Goal: Task Accomplishment & Management: Use online tool/utility

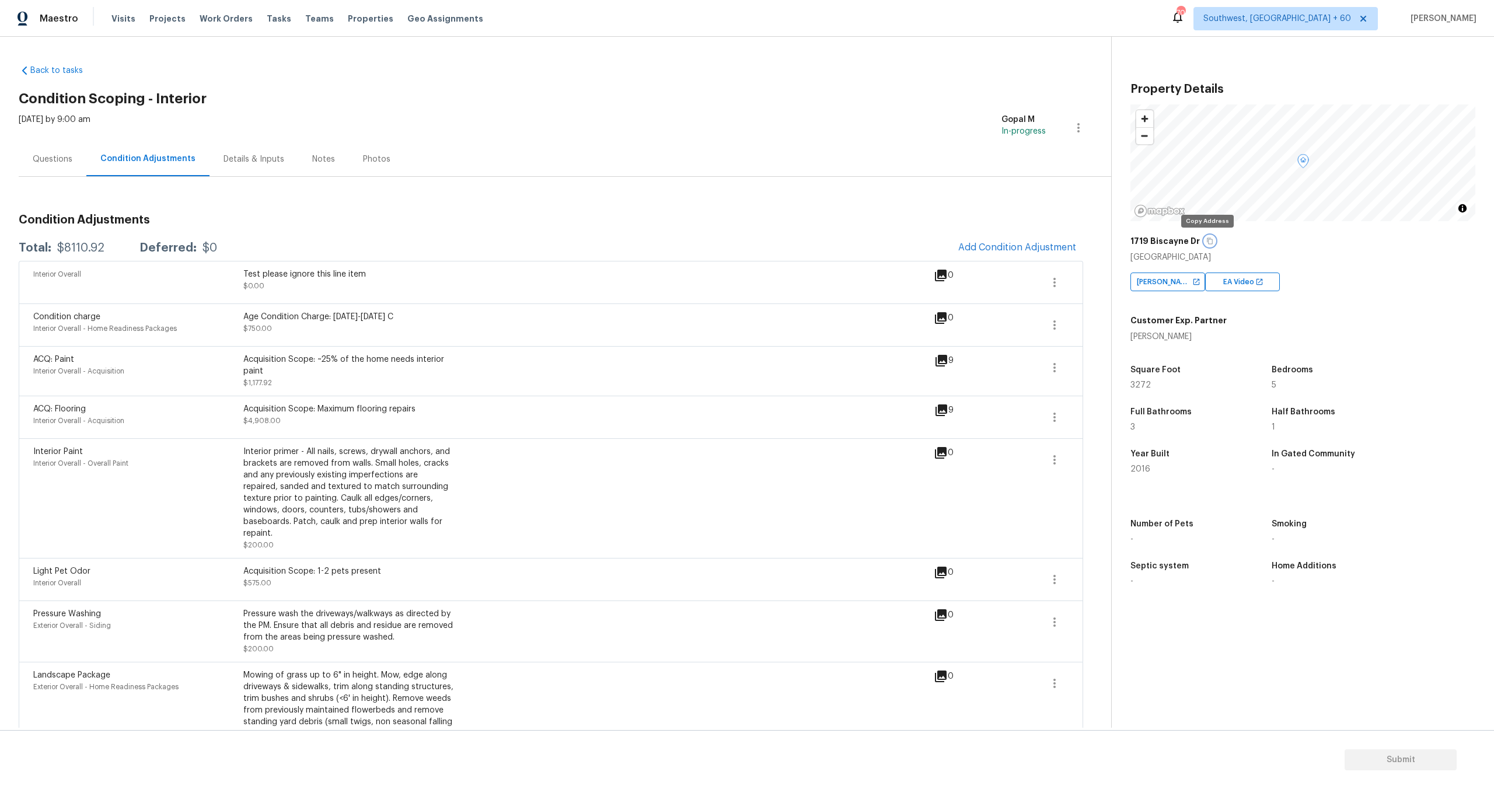
click at [1207, 236] on button "button" at bounding box center [1210, 241] width 11 height 11
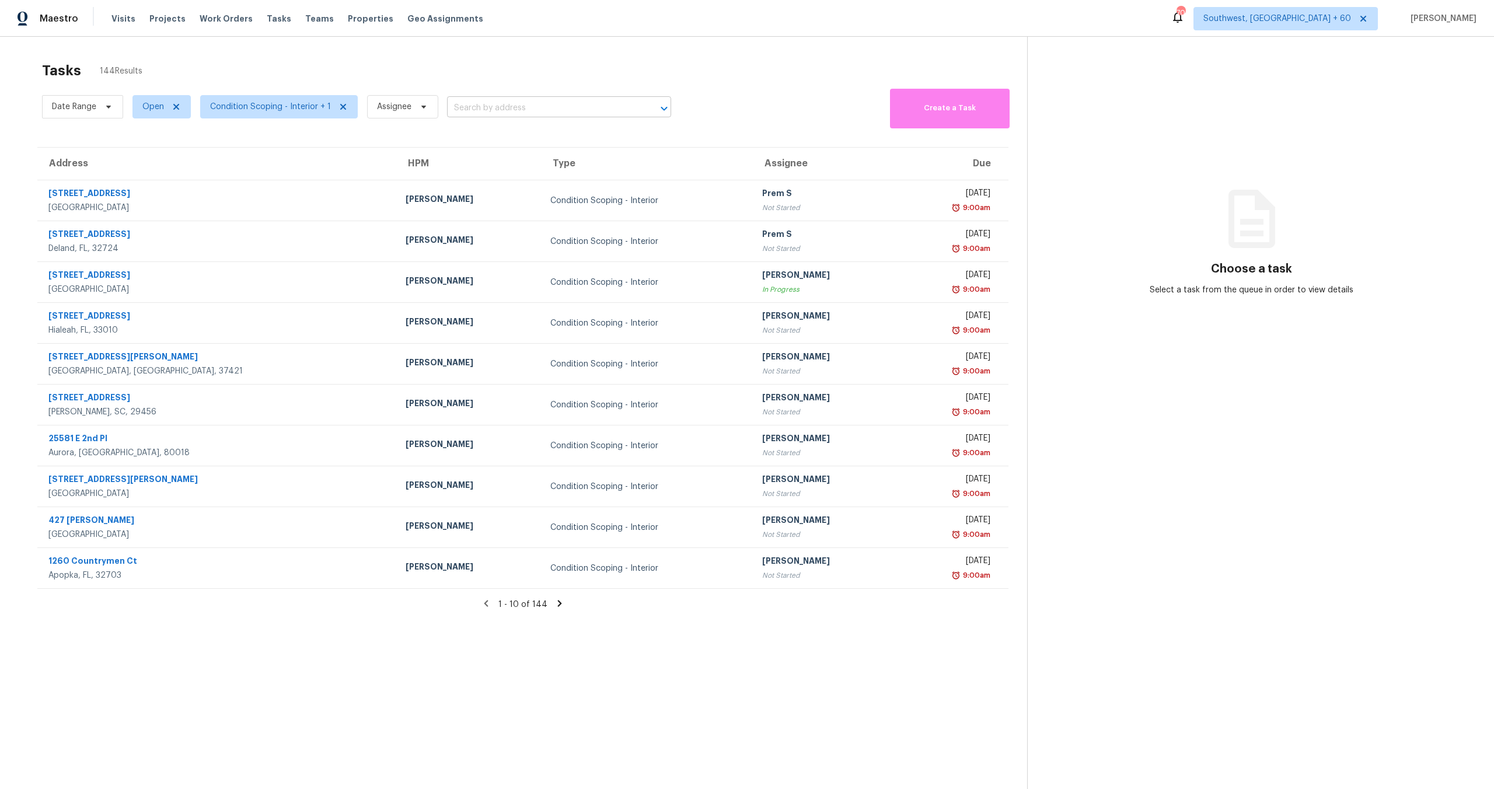
click at [502, 114] on input "text" at bounding box center [542, 108] width 191 height 18
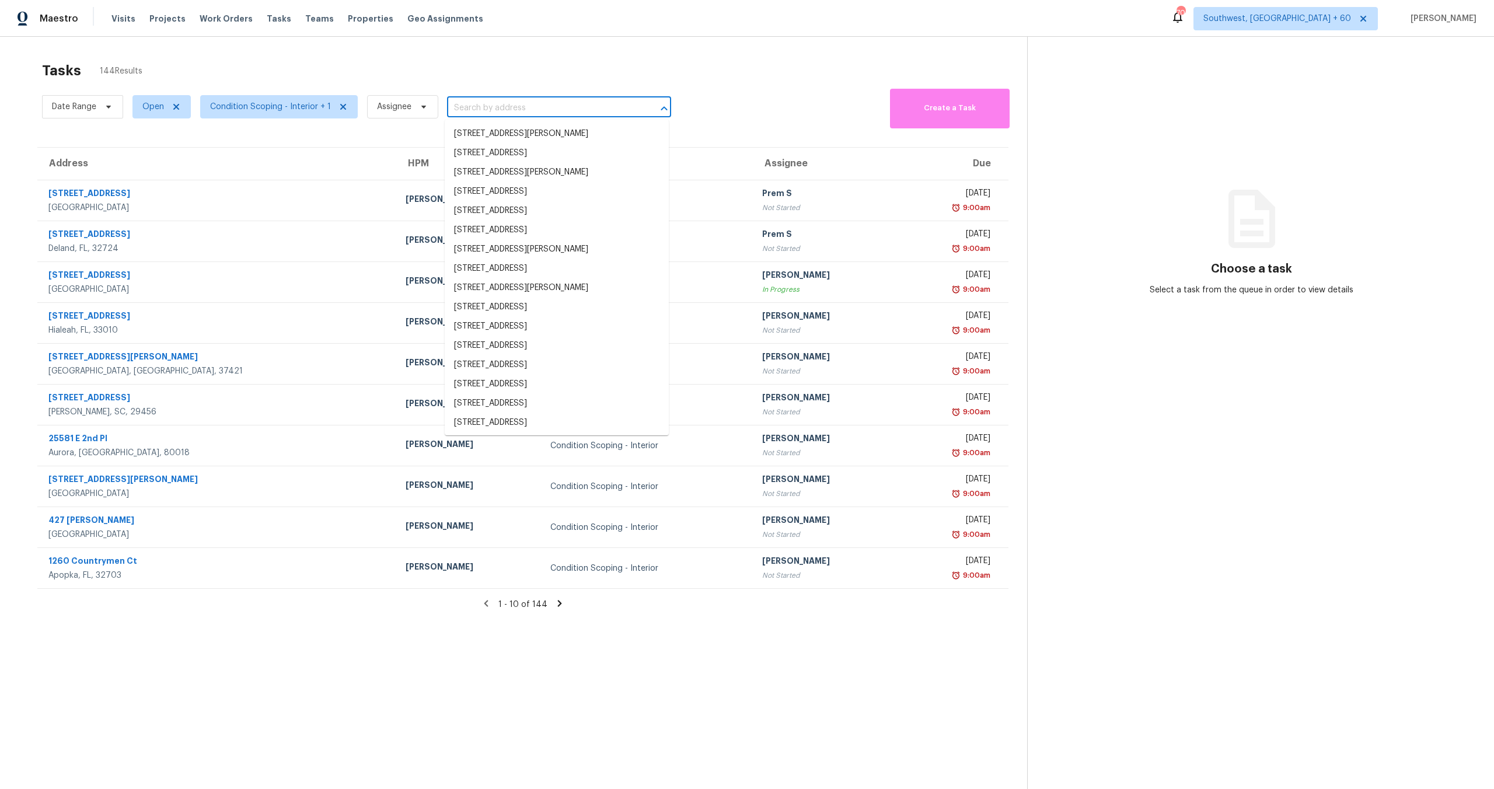
paste input "1719 Biscayne Dr, Franklin, TN 37067"
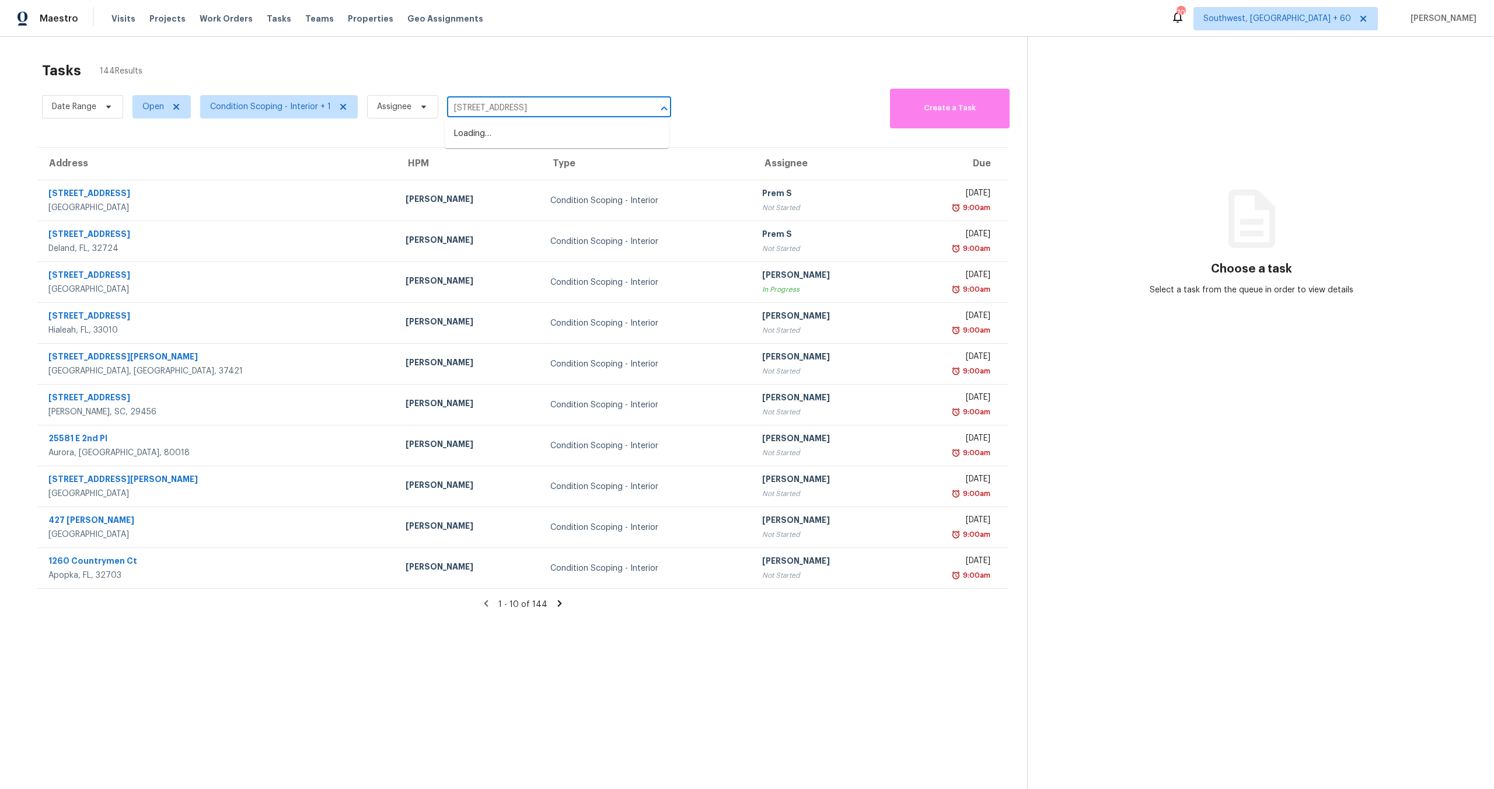
type input "1719 Biscayne Dr, Franklin, TN 37067"
click at [520, 133] on li "1719 Biscayne Dr, Franklin, TN 37067" at bounding box center [557, 133] width 224 height 19
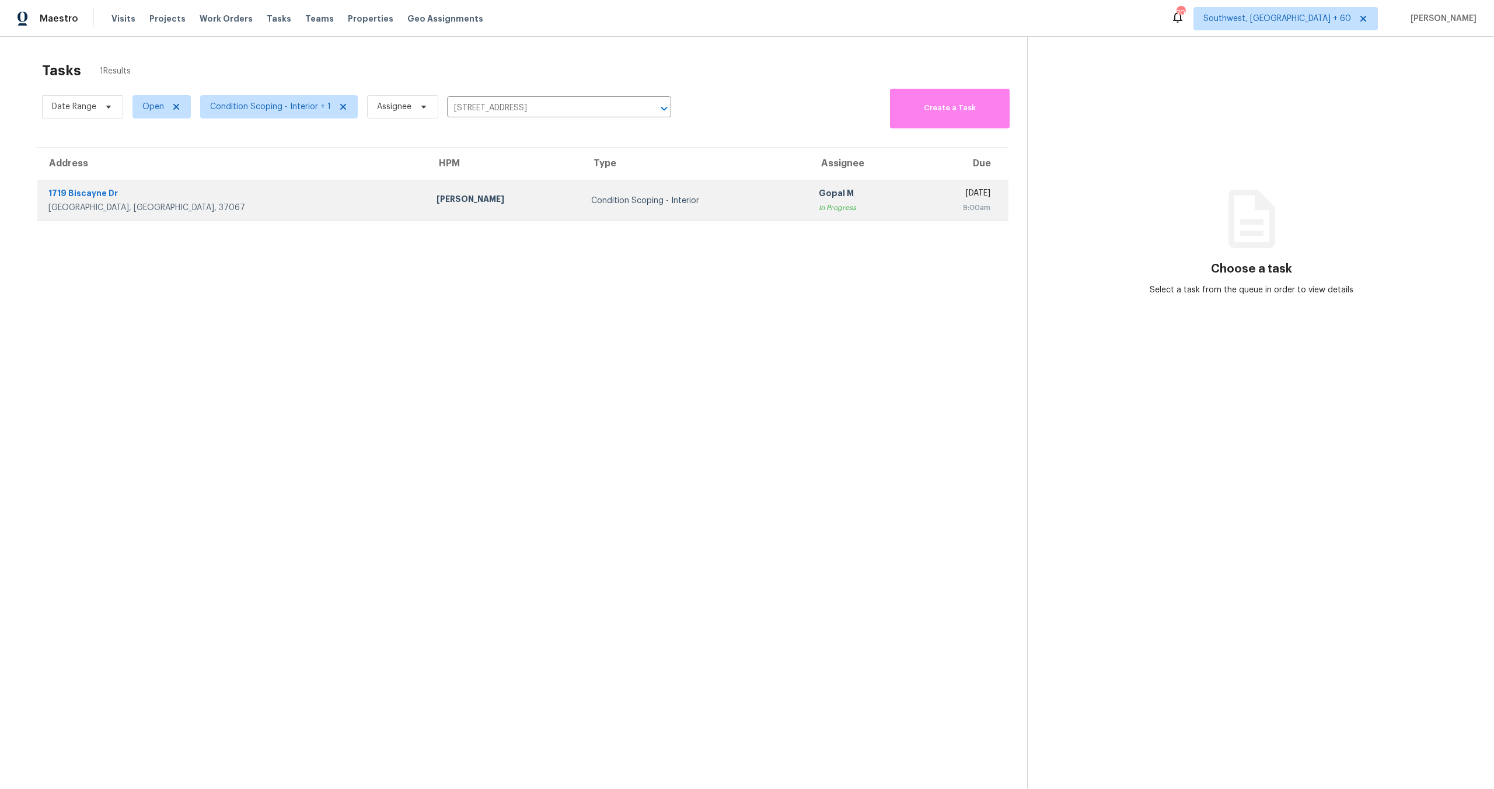
click at [919, 200] on div "Fri, Oct 3rd 2025" at bounding box center [954, 194] width 71 height 15
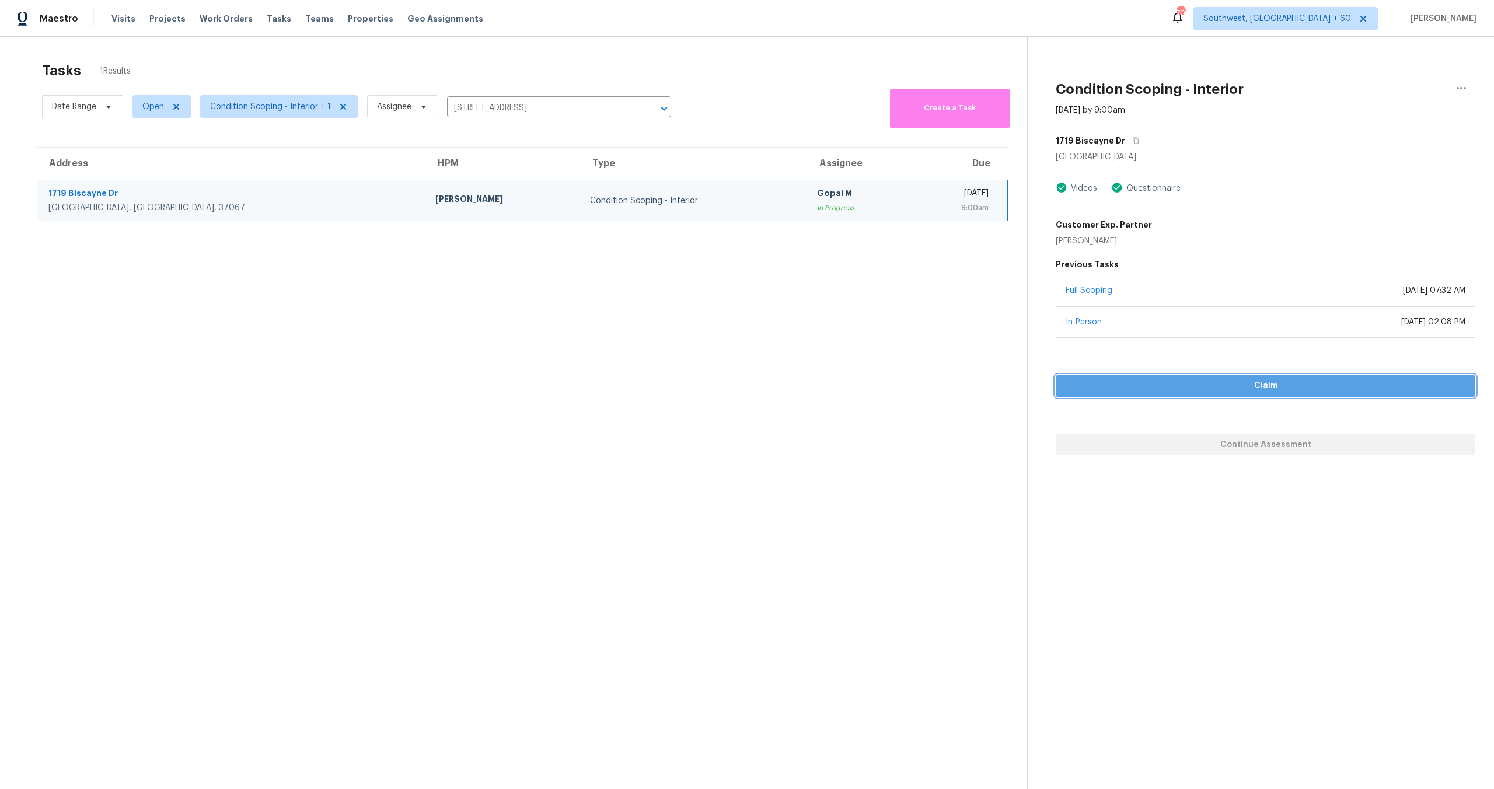
click at [1253, 391] on span "Claim" at bounding box center [1265, 386] width 401 height 15
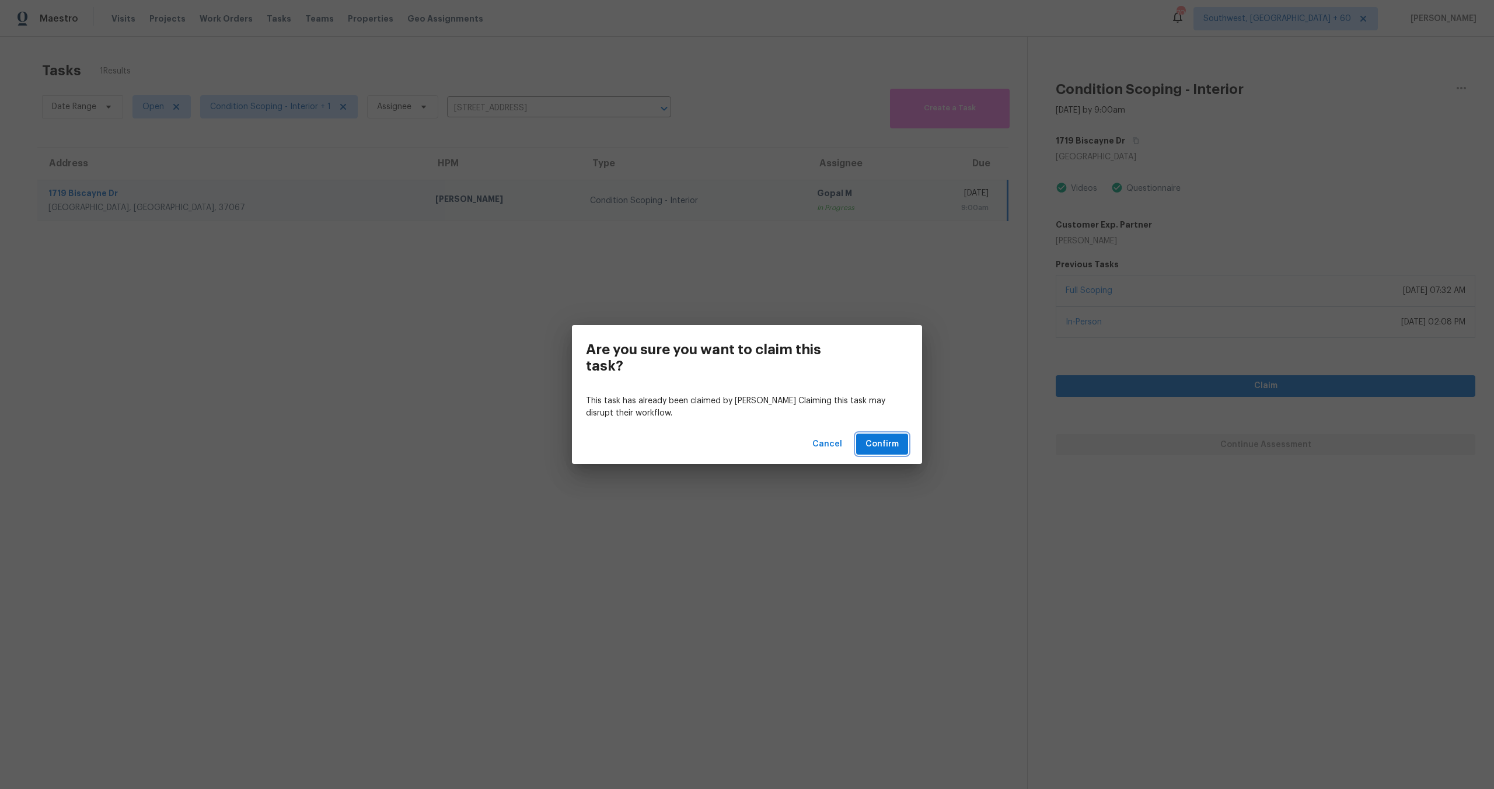
click at [894, 439] on span "Confirm" at bounding box center [882, 444] width 33 height 15
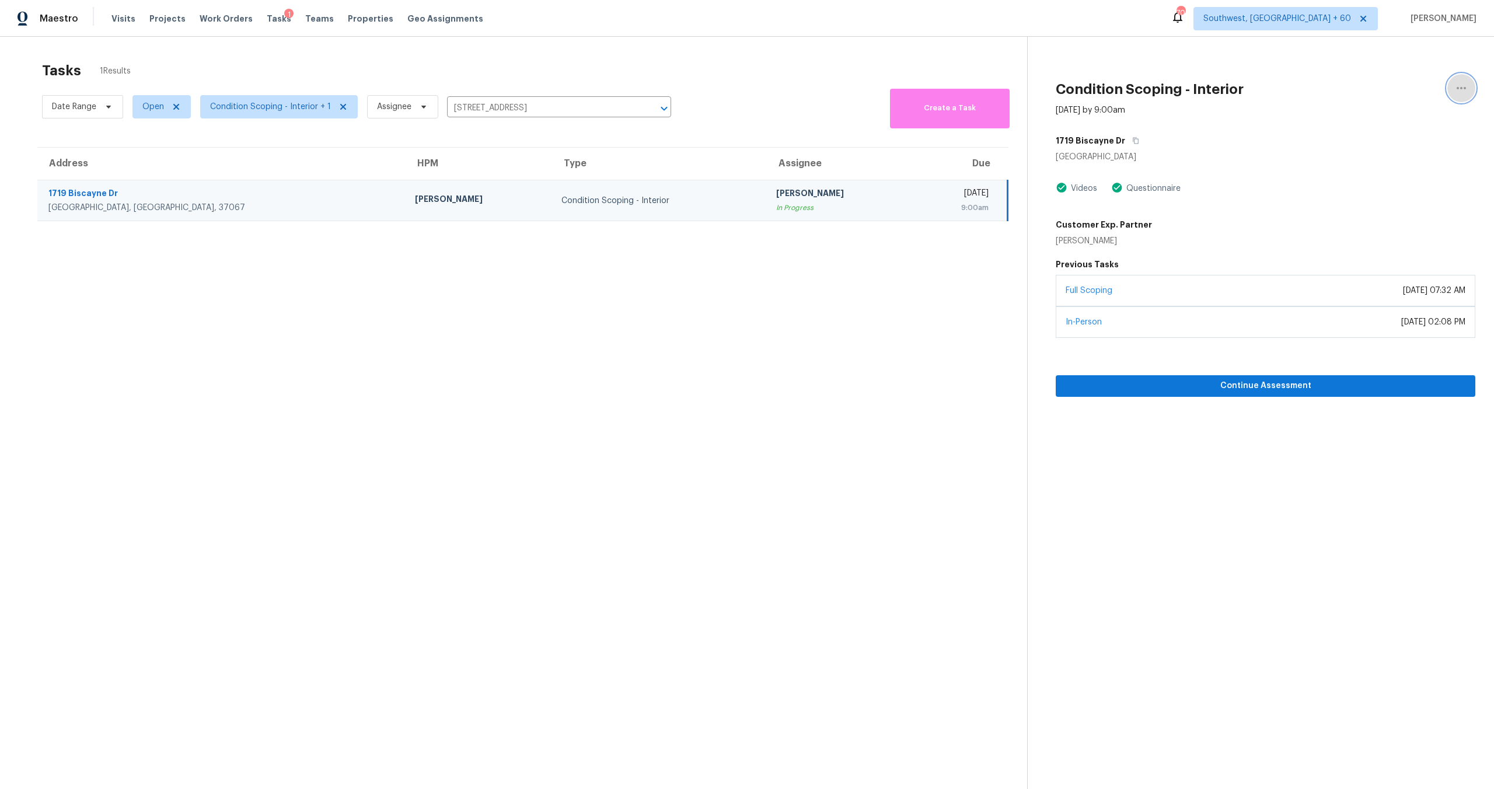
click at [1459, 88] on icon "button" at bounding box center [1461, 88] width 9 height 2
click at [1380, 54] on div "Cancel this task" at bounding box center [1395, 56] width 91 height 12
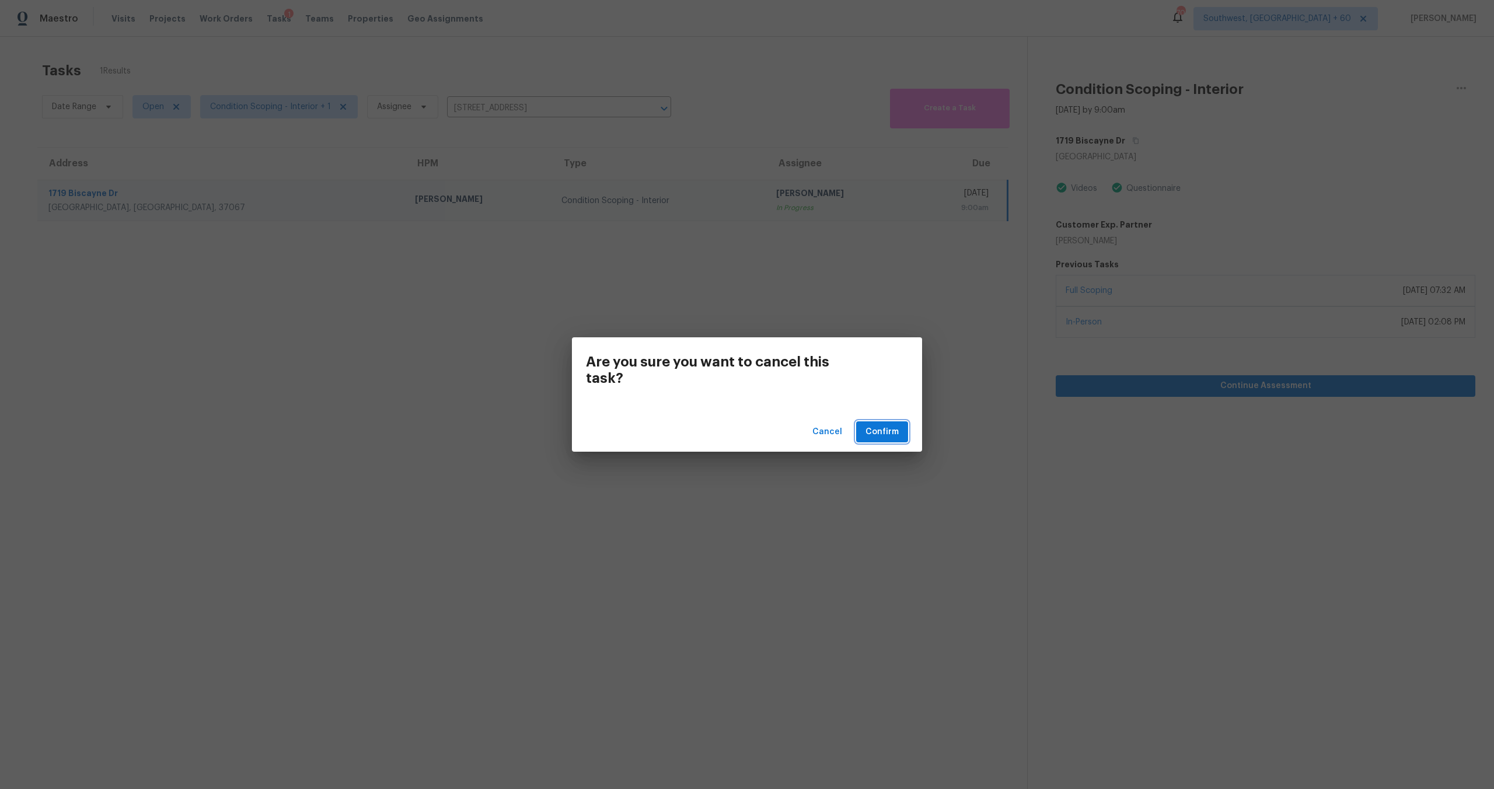
click at [891, 435] on span "Confirm" at bounding box center [882, 432] width 33 height 15
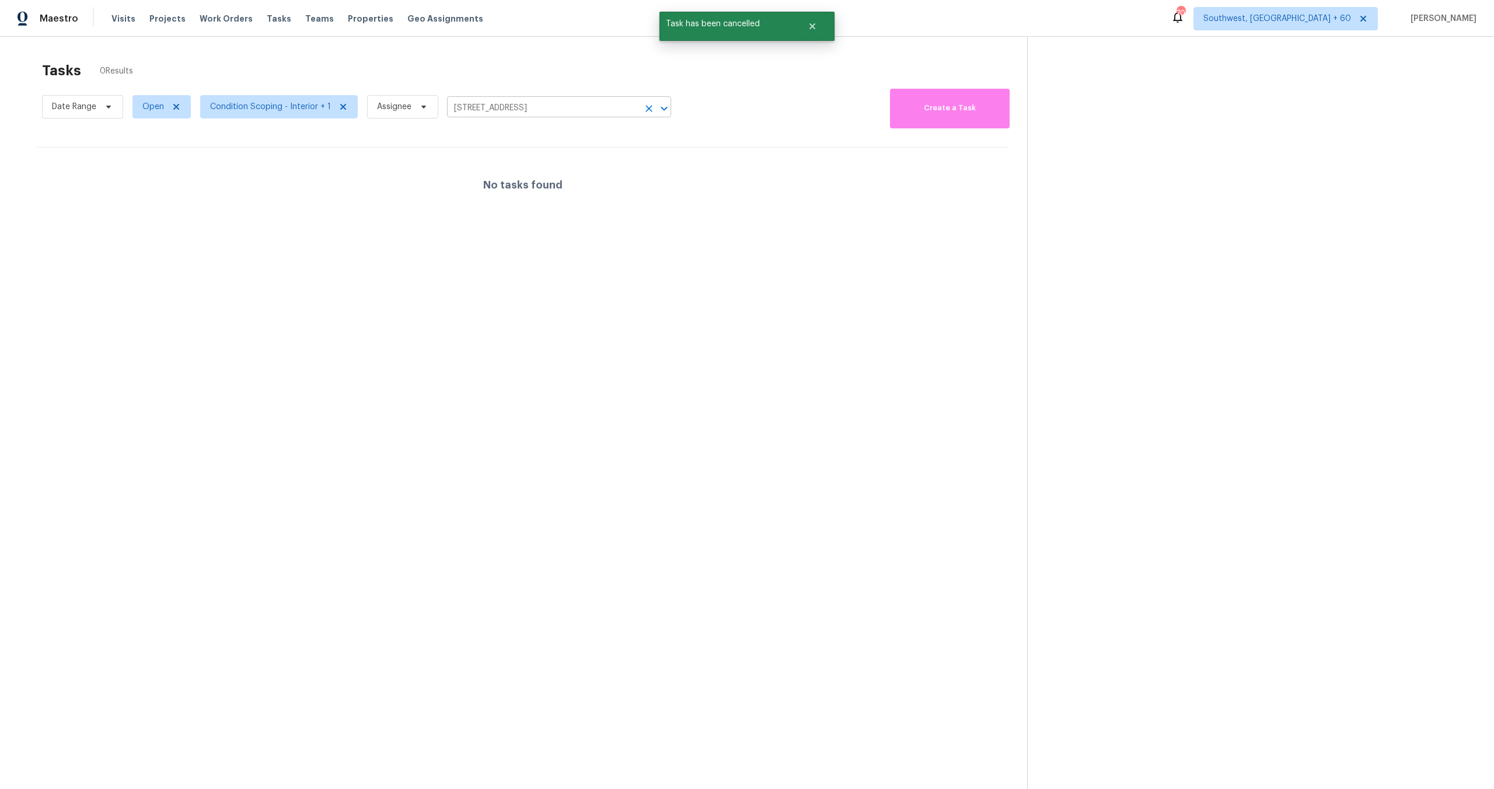
click at [644, 108] on icon "Clear" at bounding box center [649, 109] width 12 height 12
